Goal: Task Accomplishment & Management: Manage account settings

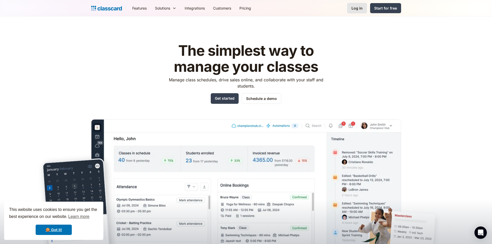
click at [363, 11] on link "Log in" at bounding box center [357, 8] width 20 height 11
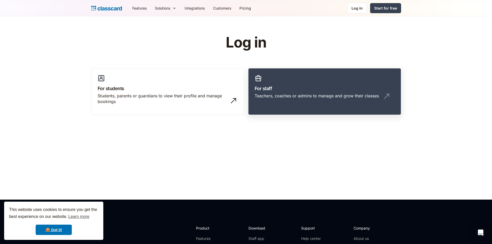
click at [321, 95] on div "Teachers, coaches or admins to manage and grow their classes" at bounding box center [316, 96] width 124 height 6
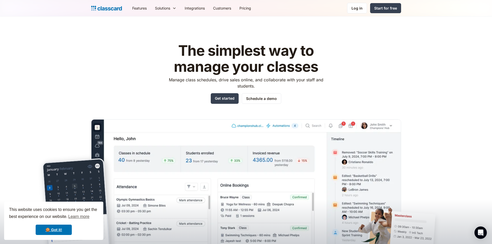
click at [490, 8] on div "Features Resources Blog The latest industry news, updates and info. Customer st…" at bounding box center [246, 8] width 492 height 17
click at [358, 9] on div "Log in" at bounding box center [356, 7] width 11 height 5
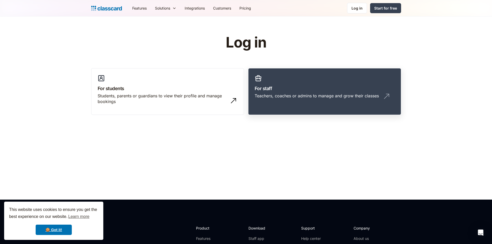
click at [309, 94] on div "Teachers, coaches or admins to manage and grow their classes" at bounding box center [316, 96] width 124 height 6
